Goal: Information Seeking & Learning: Learn about a topic

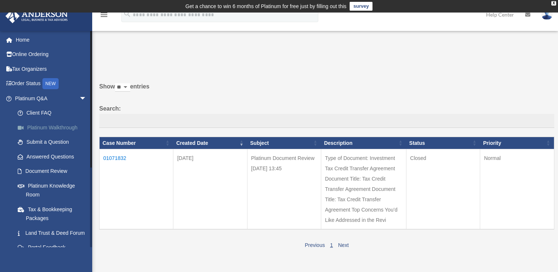
scroll to position [29, 0]
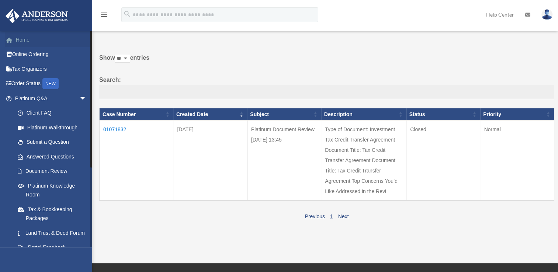
click at [28, 35] on link "Home" at bounding box center [51, 39] width 93 height 15
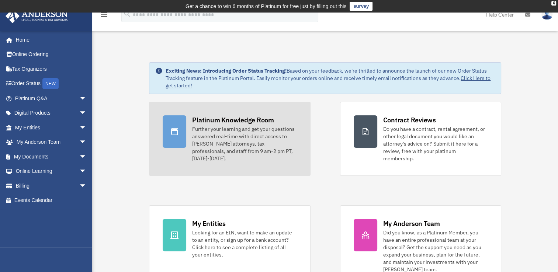
click at [222, 135] on div "Further your learning and get your questions answered real-time with direct acc…" at bounding box center [244, 143] width 104 height 37
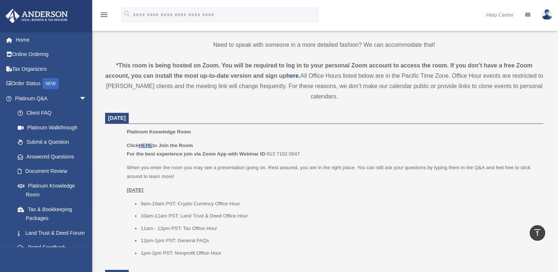
scroll to position [237, 0]
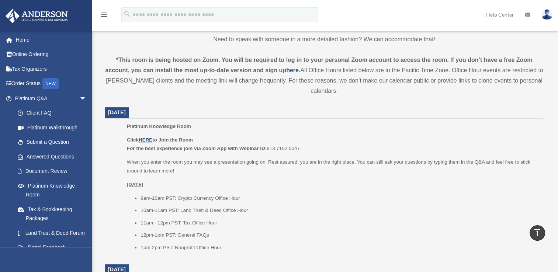
click at [147, 140] on u "HERE" at bounding box center [146, 140] width 14 height 6
